Goal: Task Accomplishment & Management: Use online tool/utility

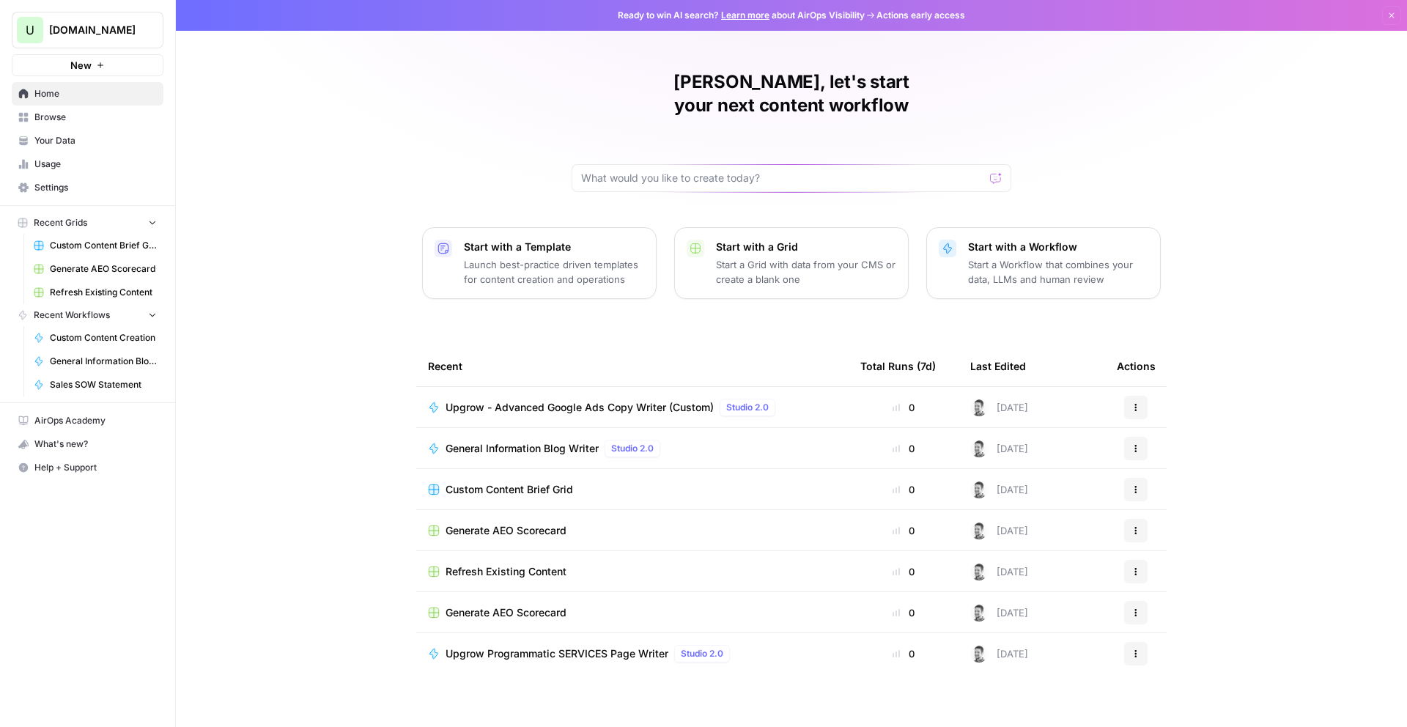
click at [286, 204] on div "[PERSON_NAME], let's start your next content workflow Start with a Template Lau…" at bounding box center [792, 363] width 1232 height 727
click at [518, 482] on span "Custom Content Brief Grid" at bounding box center [510, 489] width 128 height 15
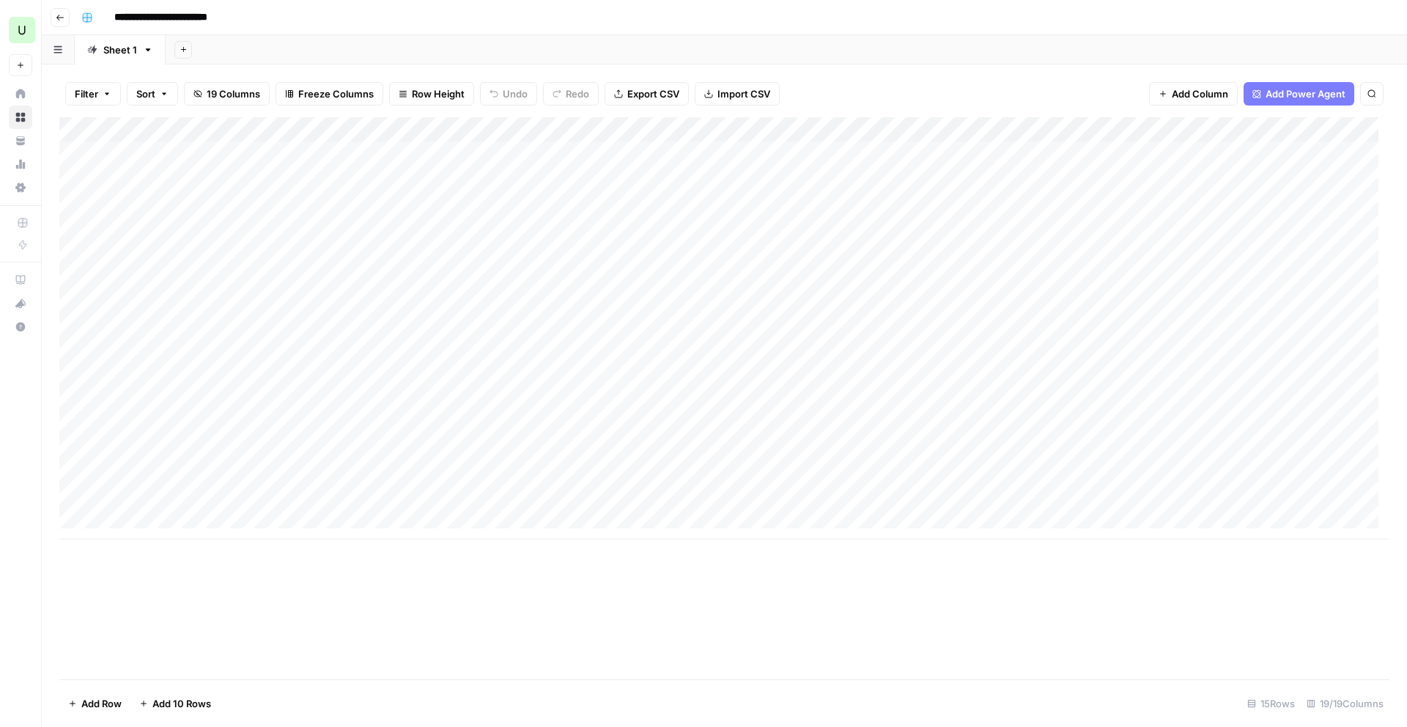
click at [190, 507] on div "Add Column" at bounding box center [724, 328] width 1330 height 422
click at [139, 501] on textarea "*" at bounding box center [227, 503] width 235 height 21
type textarea "*"
type textarea "**********"
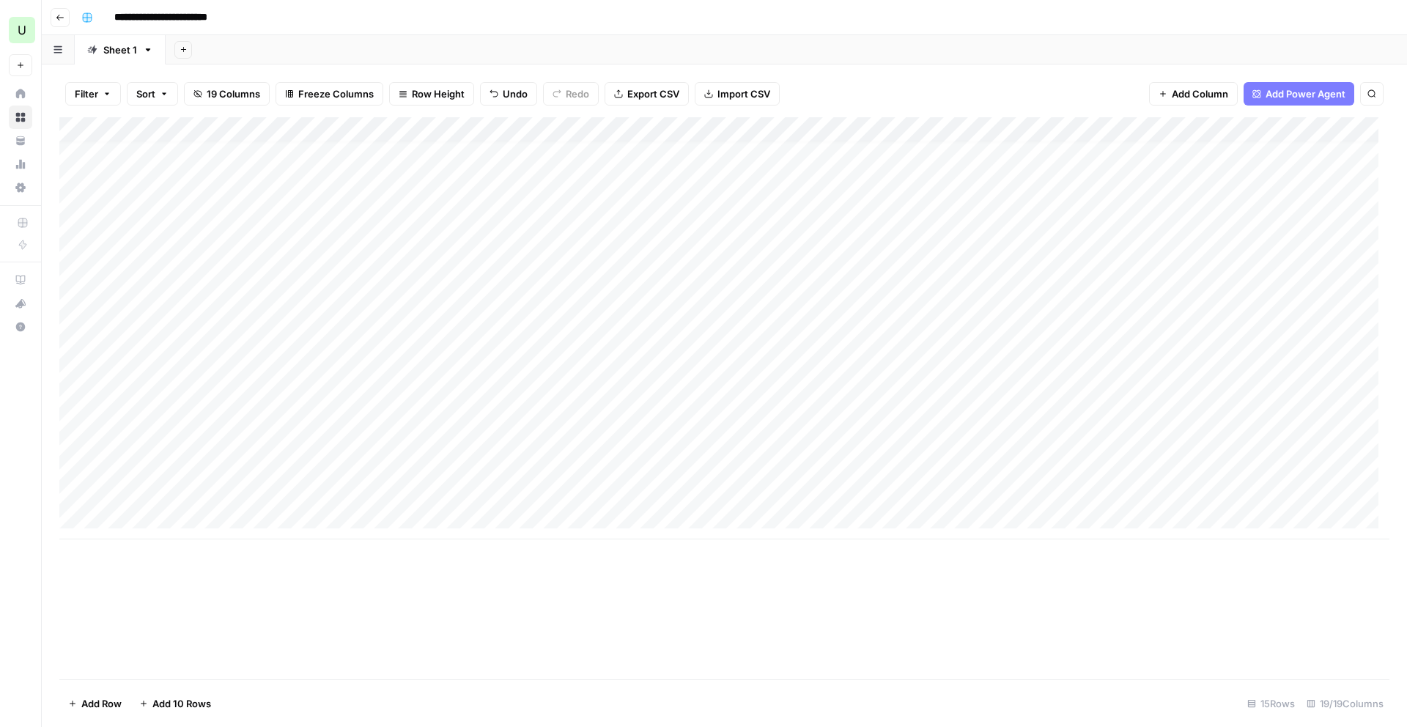
click at [350, 490] on div "Add Column" at bounding box center [724, 328] width 1330 height 422
click at [301, 491] on div "Add Column" at bounding box center [724, 328] width 1330 height 422
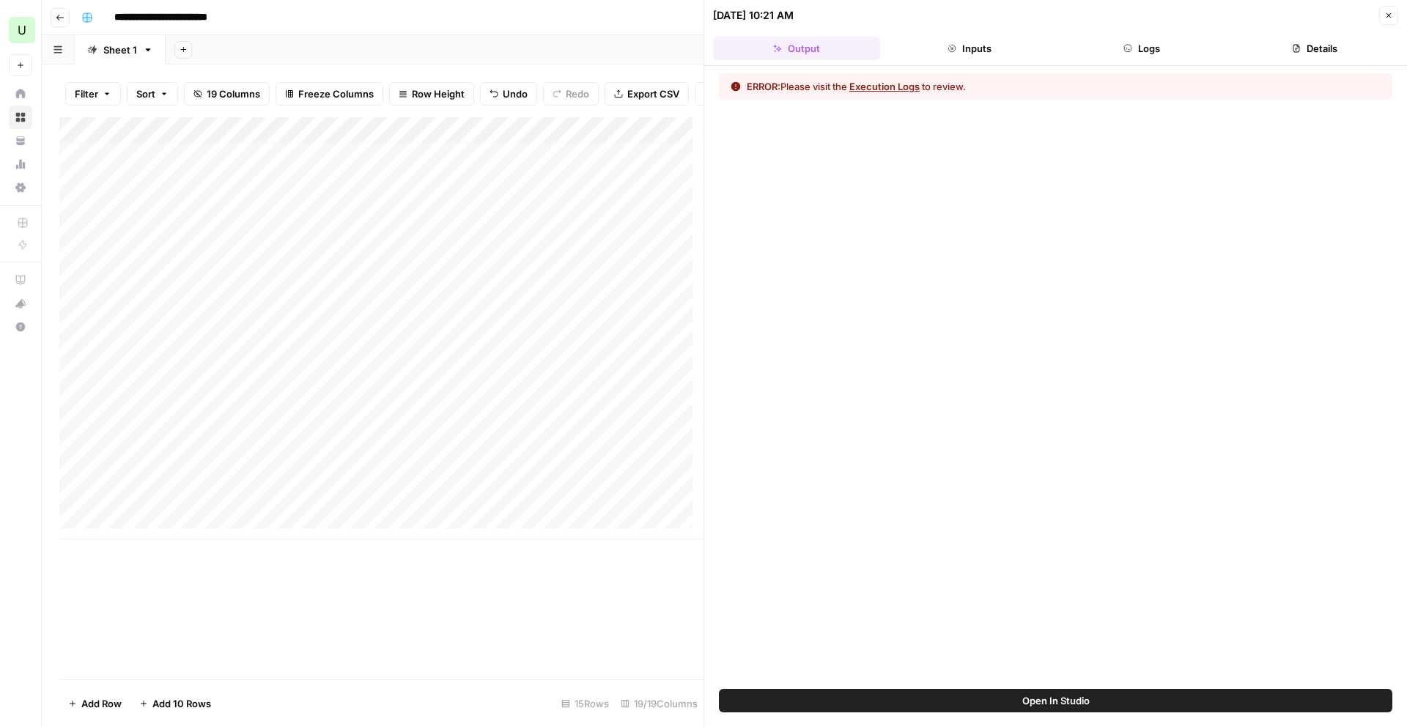
click at [880, 85] on button "Execution Logs" at bounding box center [885, 86] width 70 height 15
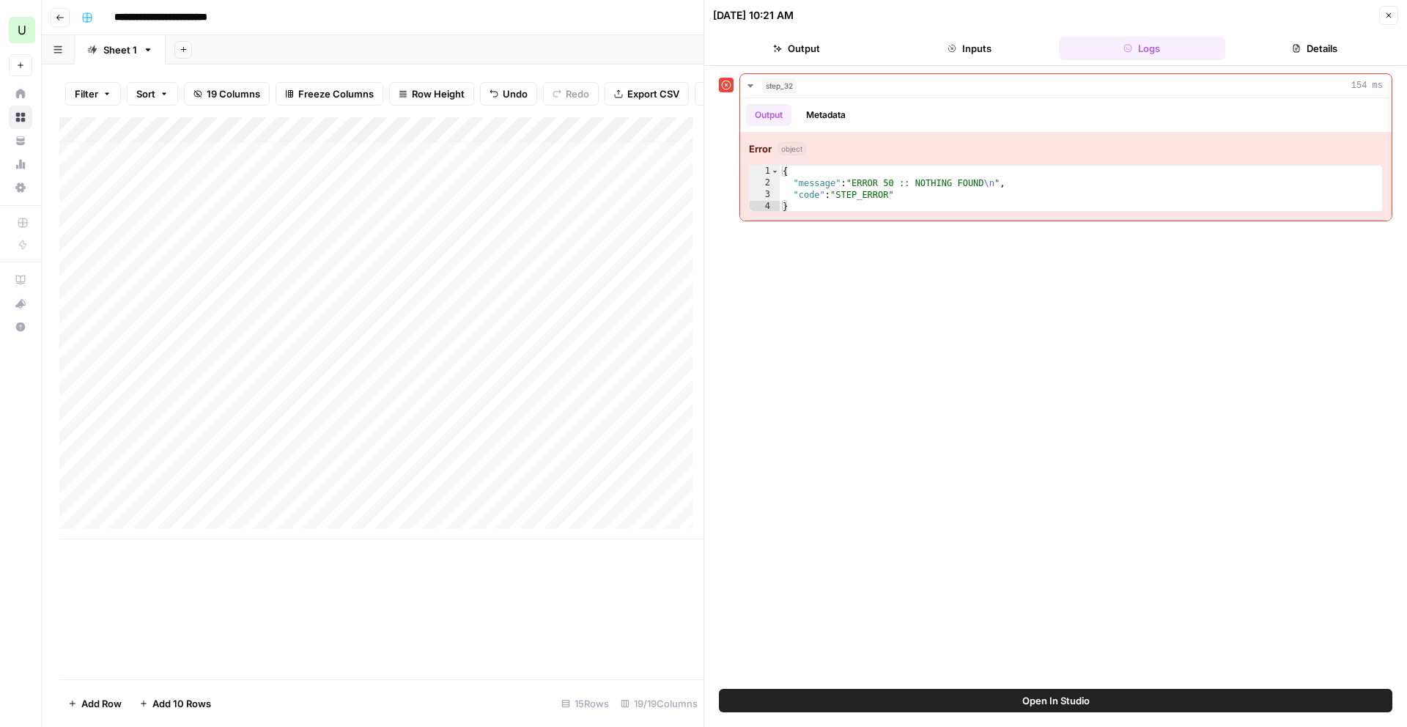
click at [816, 57] on button "Output" at bounding box center [796, 48] width 167 height 23
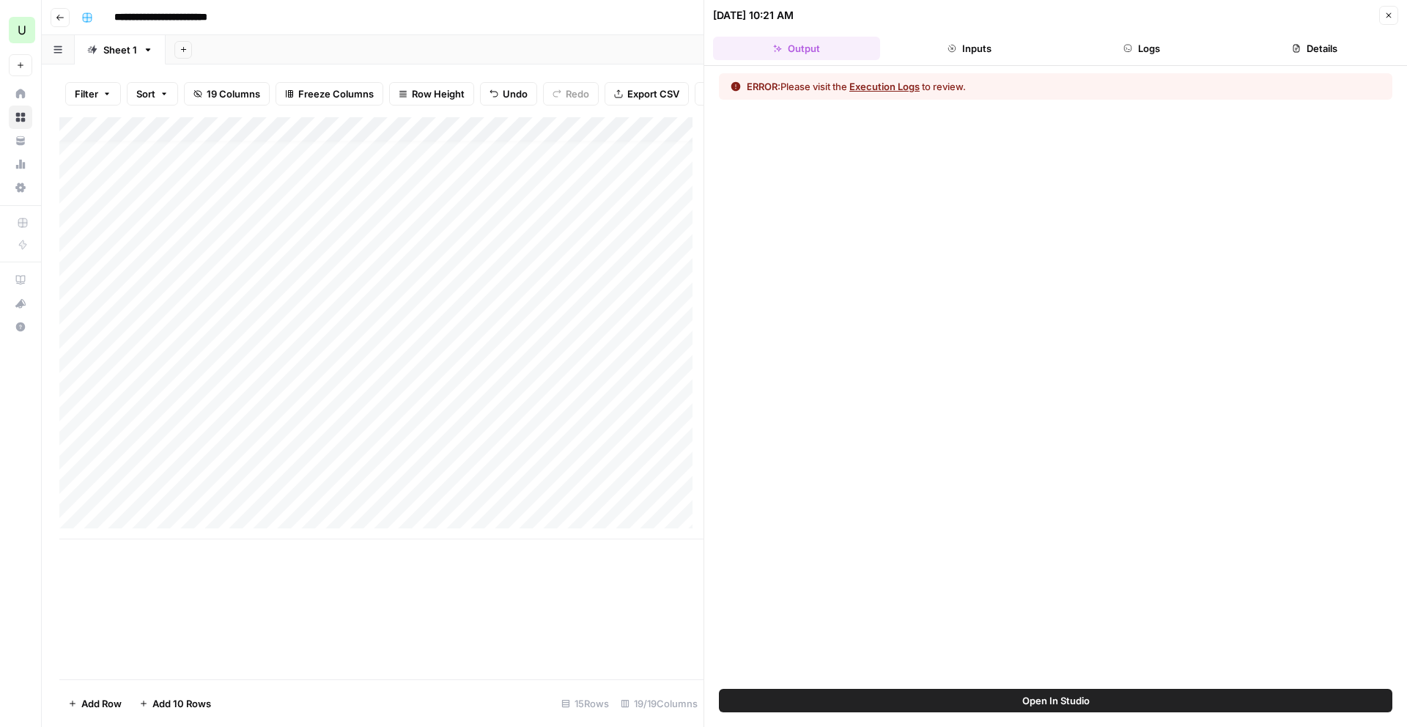
click at [187, 504] on div "Add Column" at bounding box center [381, 328] width 644 height 422
click at [334, 504] on div "Add Column" at bounding box center [381, 328] width 644 height 422
click at [409, 499] on div "Add Column" at bounding box center [381, 328] width 644 height 422
click at [405, 501] on div "Add Column" at bounding box center [381, 328] width 644 height 422
click at [245, 497] on div "Add Column" at bounding box center [381, 328] width 644 height 422
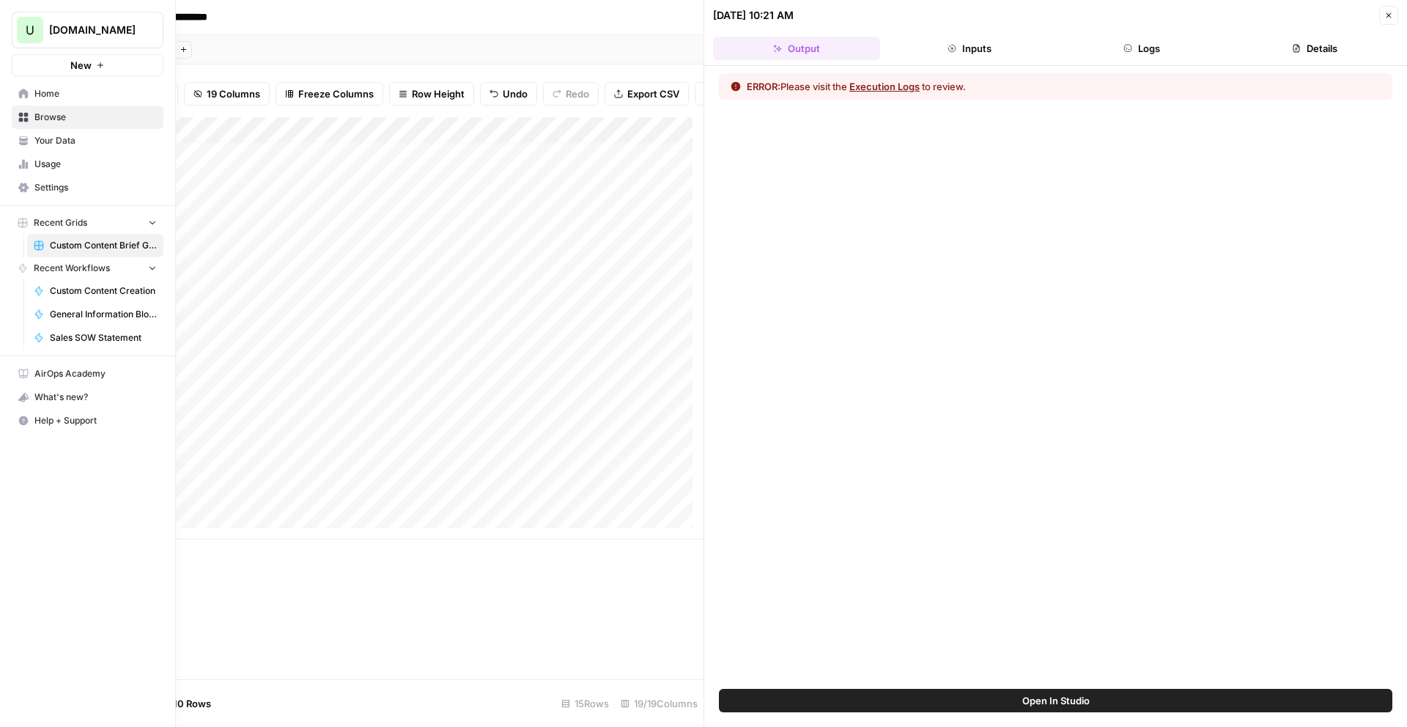
click at [19, 93] on icon at bounding box center [23, 94] width 10 height 10
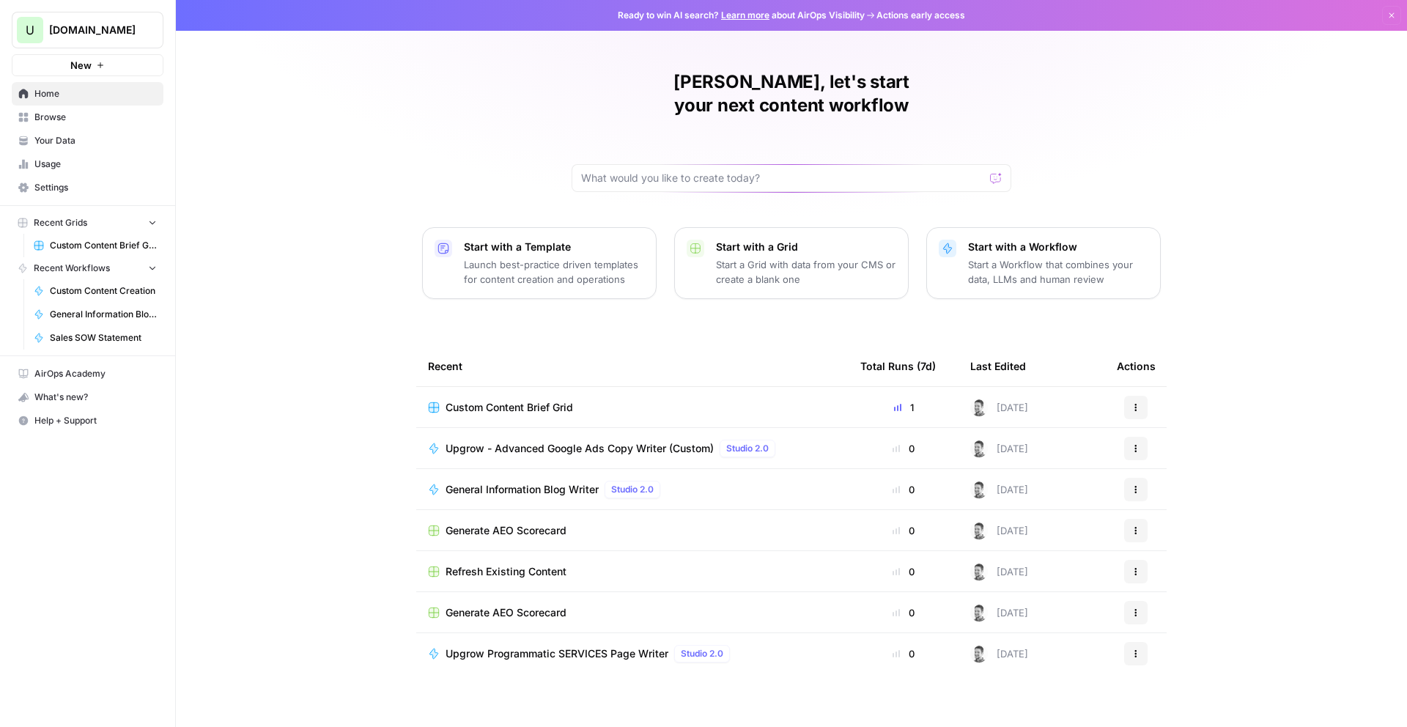
click at [549, 240] on div "Start with a Template Launch best-practice driven templates for content creatio…" at bounding box center [554, 263] width 180 height 47
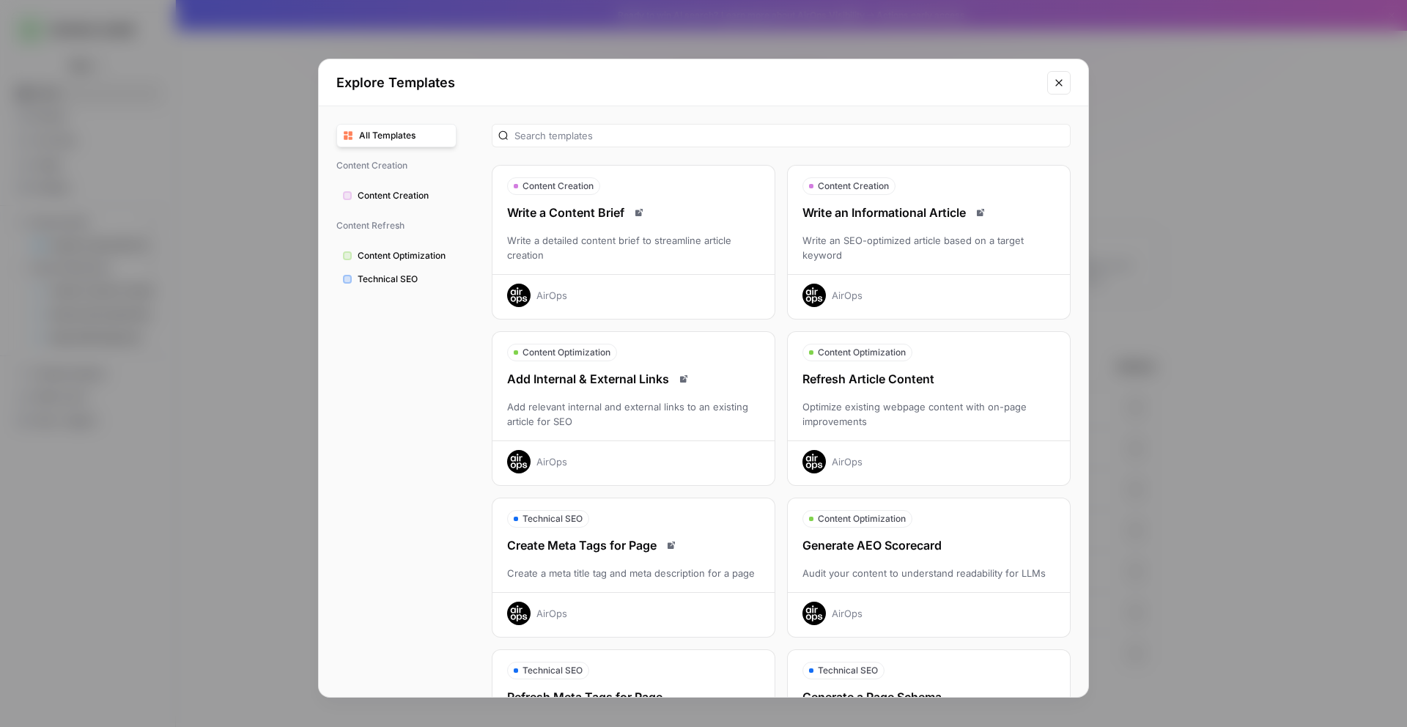
click at [886, 252] on div "Write an SEO-optimized article based on a target keyword" at bounding box center [929, 247] width 282 height 29
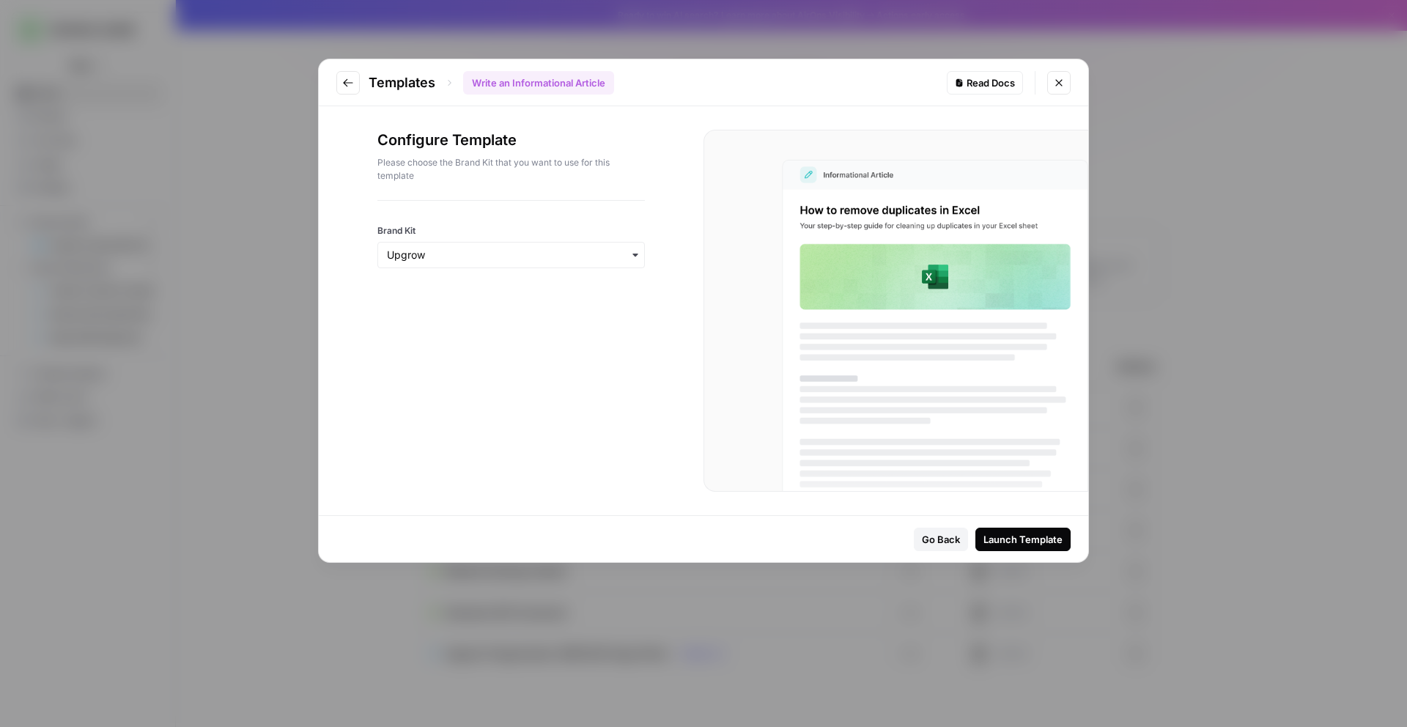
click at [1020, 540] on div "Launch Template" at bounding box center [1023, 539] width 79 height 15
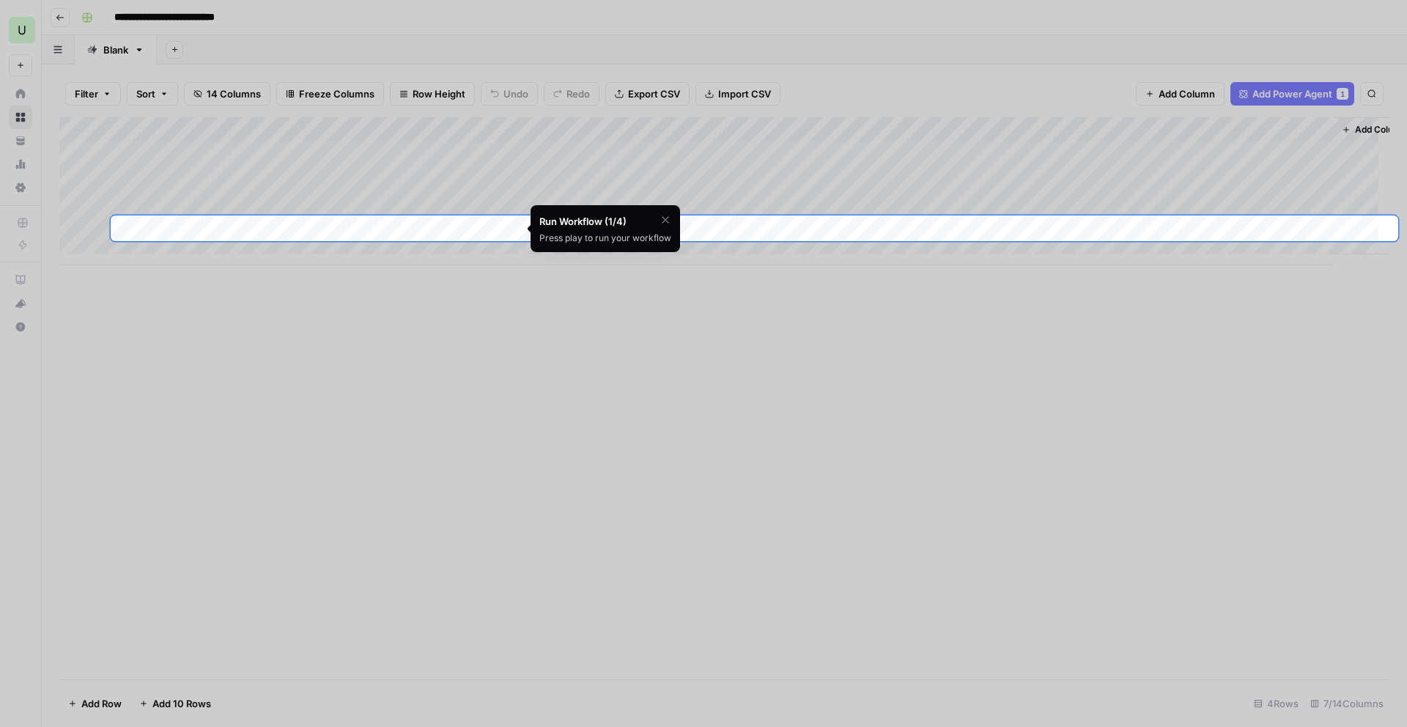
click at [285, 565] on div at bounding box center [703, 604] width 1407 height 727
click at [665, 221] on icon "button" at bounding box center [666, 220] width 12 height 12
click at [633, 257] on span "Skip Tutorial" at bounding box center [627, 257] width 46 height 12
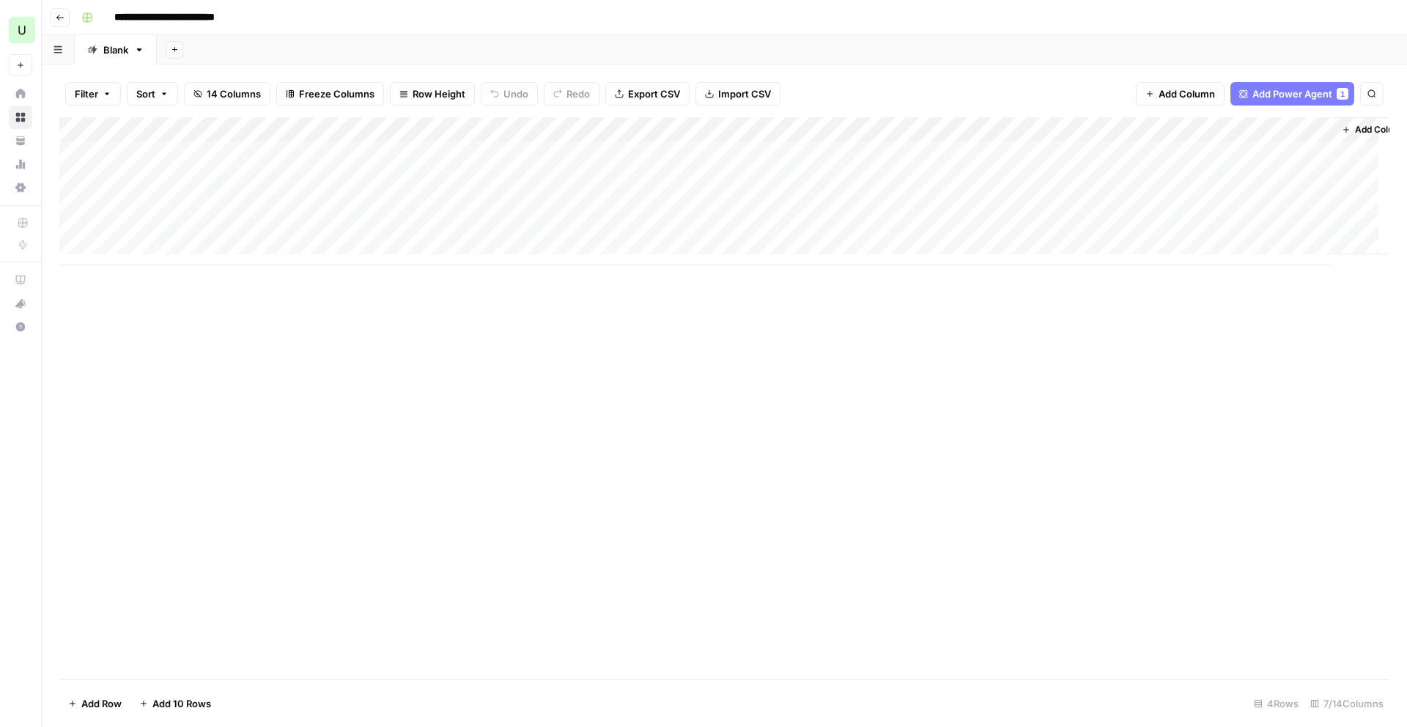
click at [166, 251] on div "Add Column" at bounding box center [724, 191] width 1330 height 148
type textarea "**********"
click at [172, 359] on div "Add Column" at bounding box center [724, 398] width 1330 height 562
click at [413, 252] on div "Add Column" at bounding box center [724, 203] width 1330 height 173
click at [443, 251] on div "Add Column" at bounding box center [724, 203] width 1330 height 173
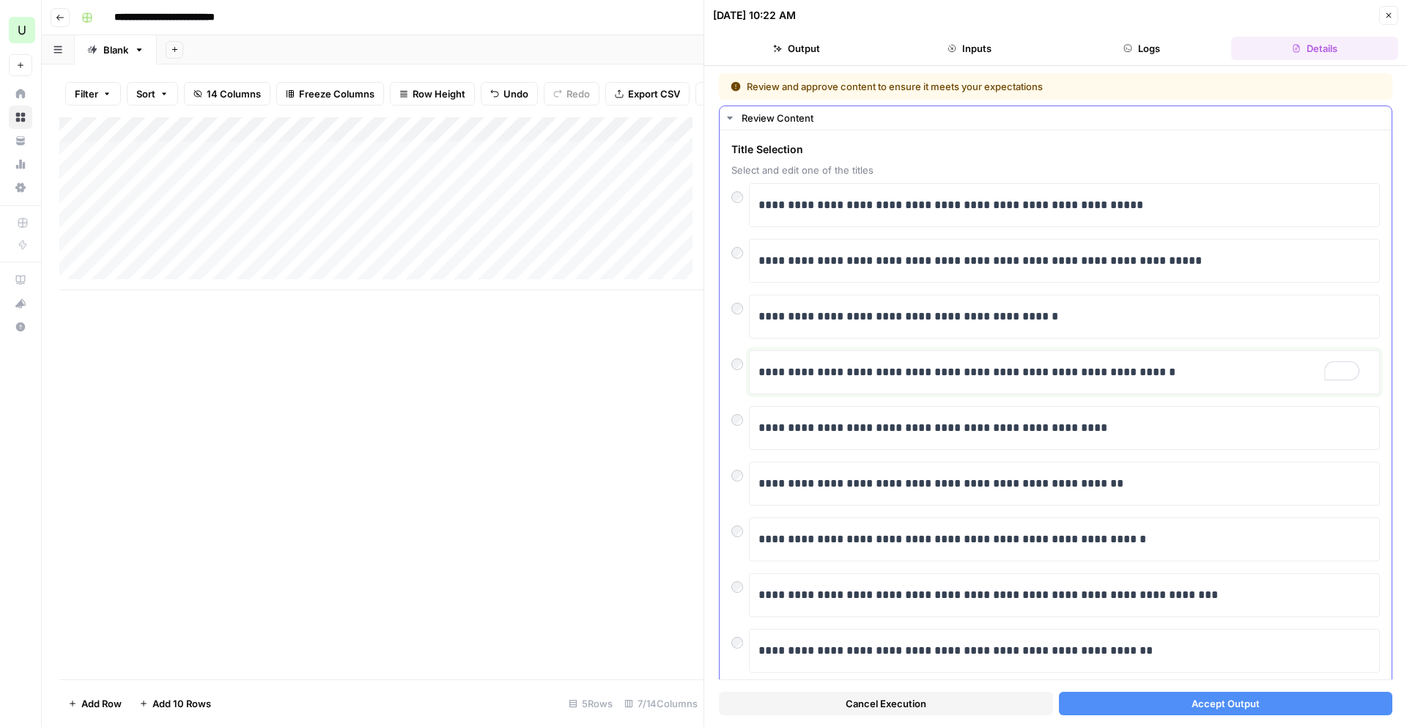
drag, startPoint x: 1178, startPoint y: 373, endPoint x: 1028, endPoint y: 382, distance: 149.8
click at [1028, 382] on div "**********" at bounding box center [1065, 372] width 612 height 31
drag, startPoint x: 1048, startPoint y: 370, endPoint x: 1011, endPoint y: 367, distance: 37.5
click at [1011, 367] on p "**********" at bounding box center [1059, 372] width 601 height 19
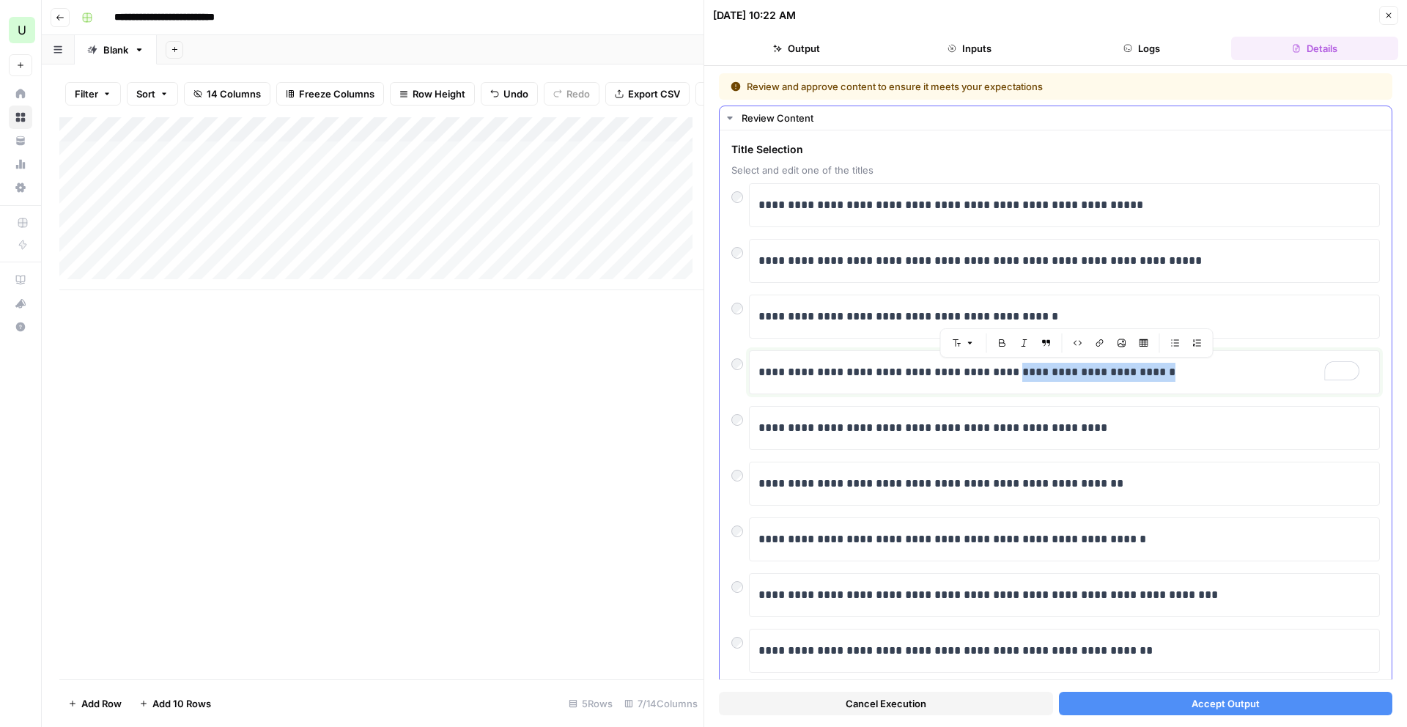
drag, startPoint x: 1006, startPoint y: 376, endPoint x: 1174, endPoint y: 366, distance: 168.2
click at [1174, 366] on p "**********" at bounding box center [1059, 372] width 601 height 19
click at [1163, 372] on p "**********" at bounding box center [1059, 372] width 601 height 19
drag, startPoint x: 1160, startPoint y: 375, endPoint x: 1009, endPoint y: 371, distance: 150.3
click at [1009, 371] on p "**********" at bounding box center [1059, 372] width 601 height 19
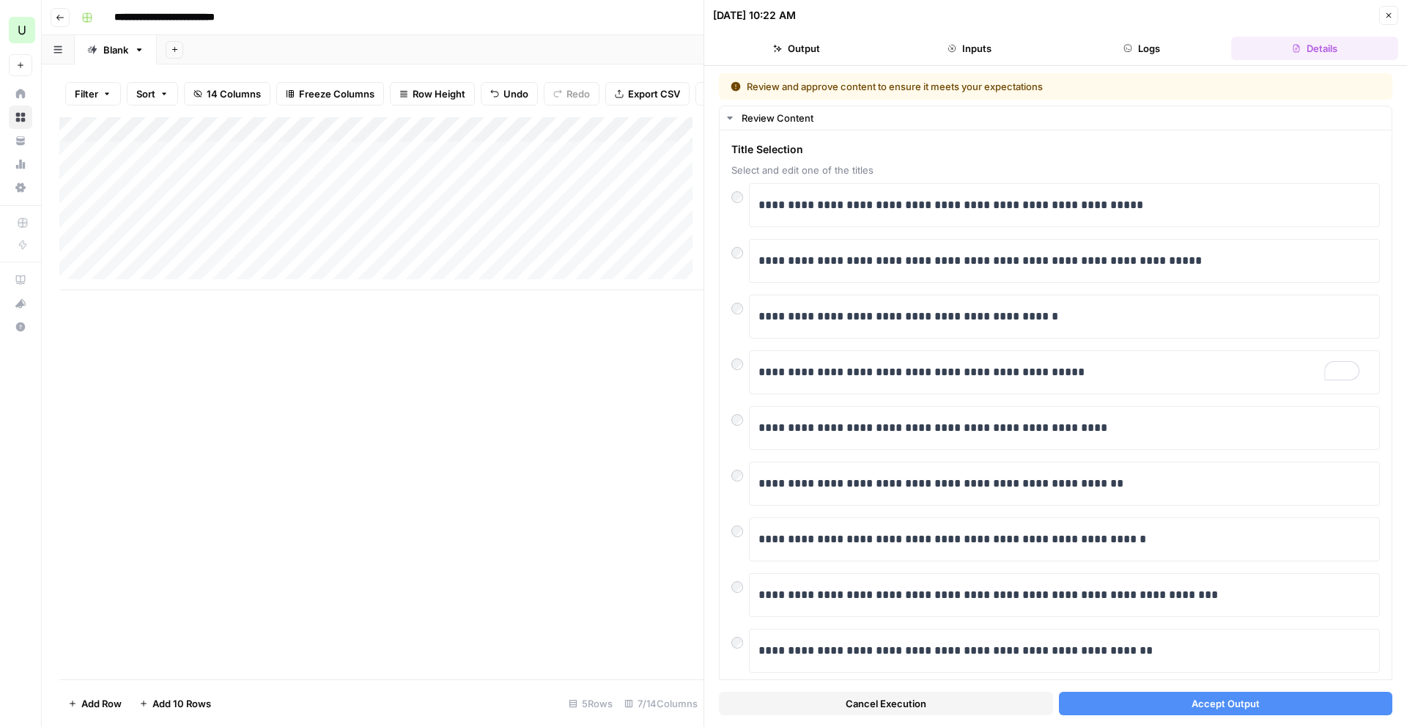
click at [1149, 692] on button "Accept Output" at bounding box center [1226, 703] width 334 height 23
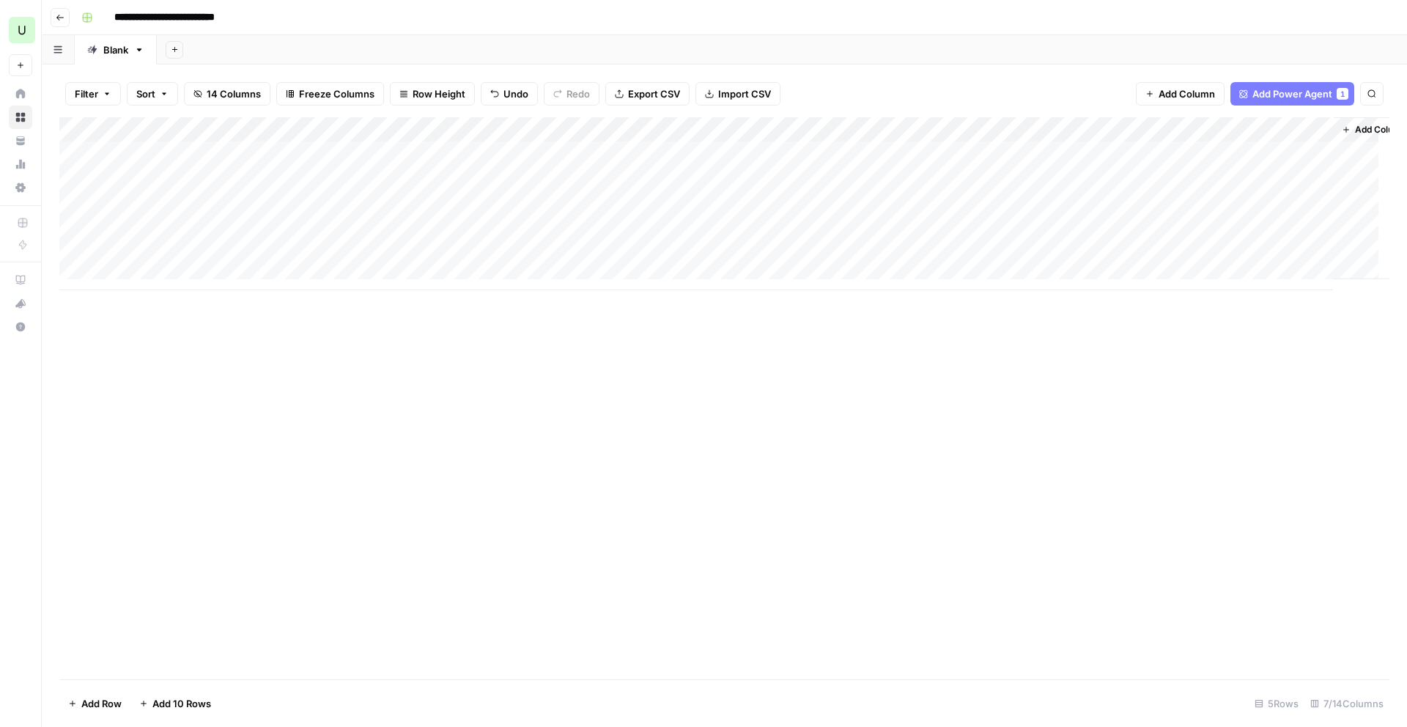
click at [757, 252] on div "Add Column" at bounding box center [724, 203] width 1330 height 173
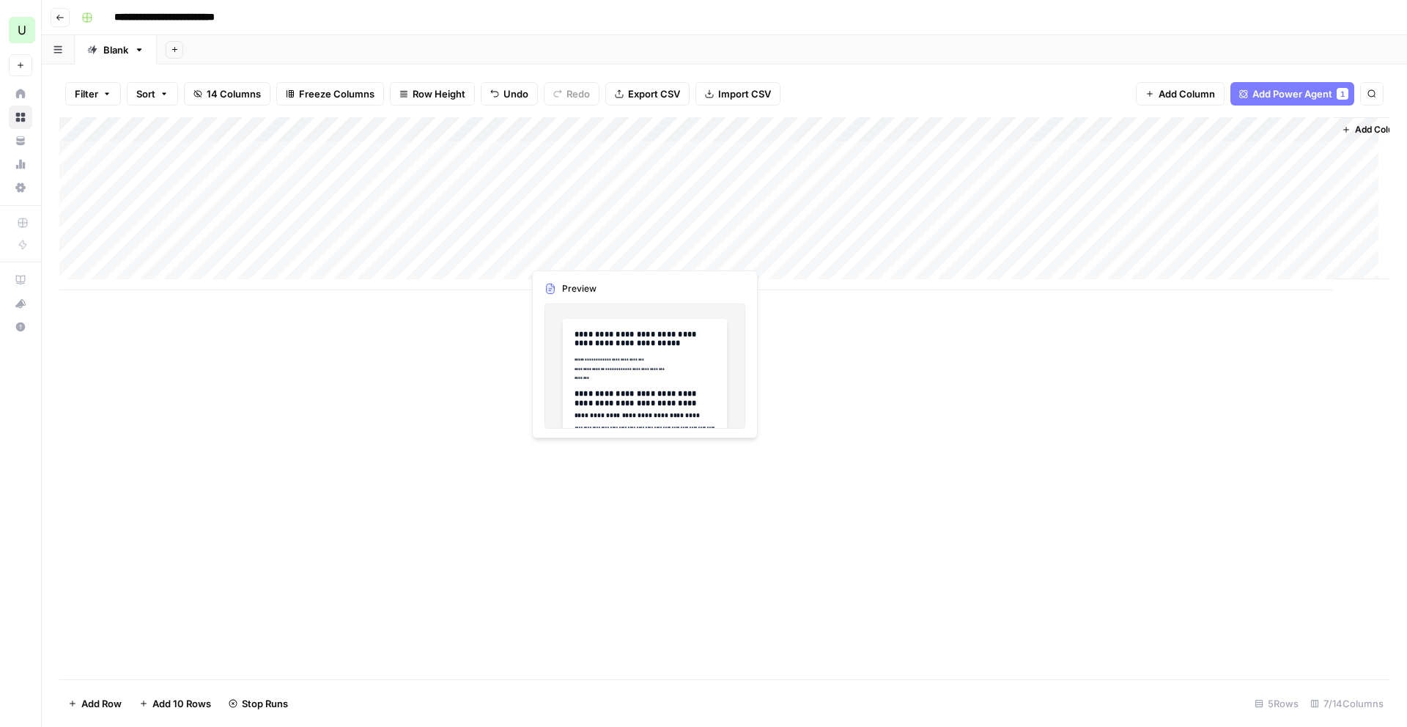
click at [592, 257] on div "Add Column" at bounding box center [724, 203] width 1330 height 173
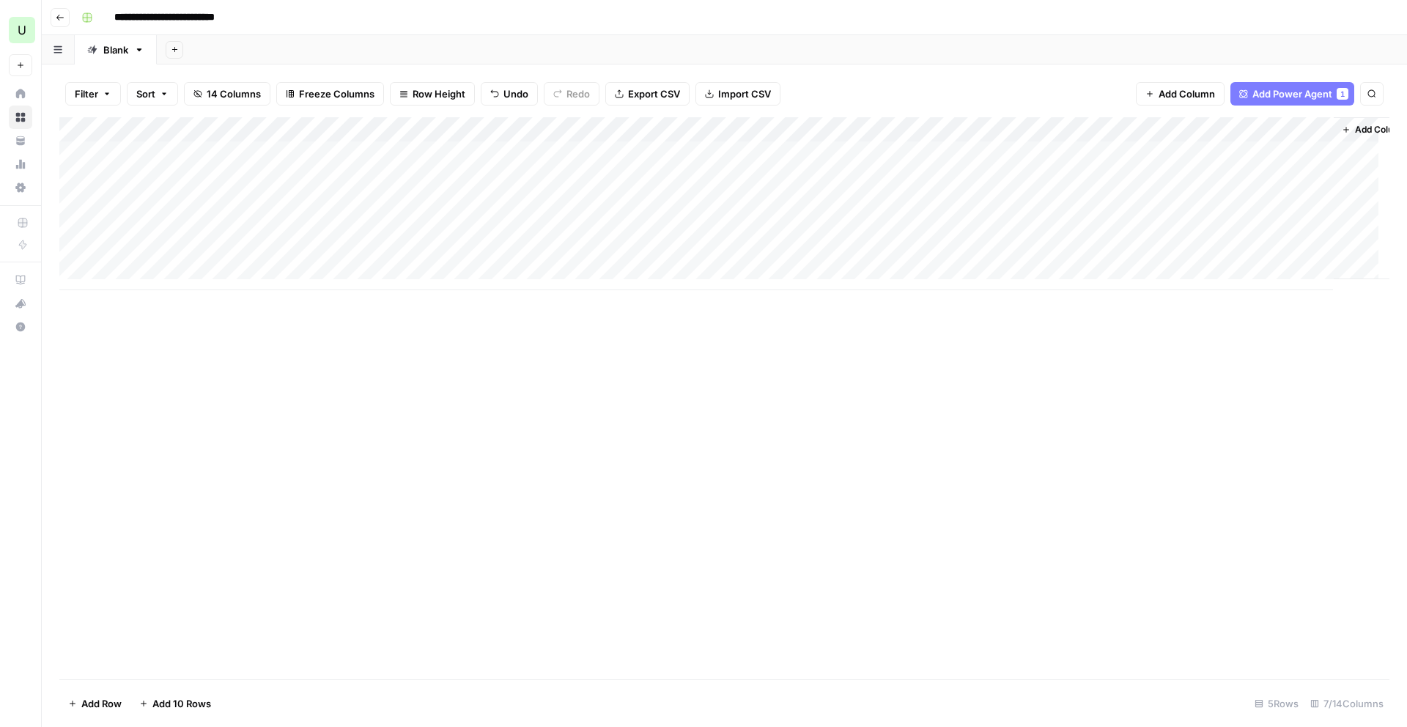
click at [987, 376] on div "Add Column" at bounding box center [724, 398] width 1330 height 562
